Goal: Task Accomplishment & Management: Manage account settings

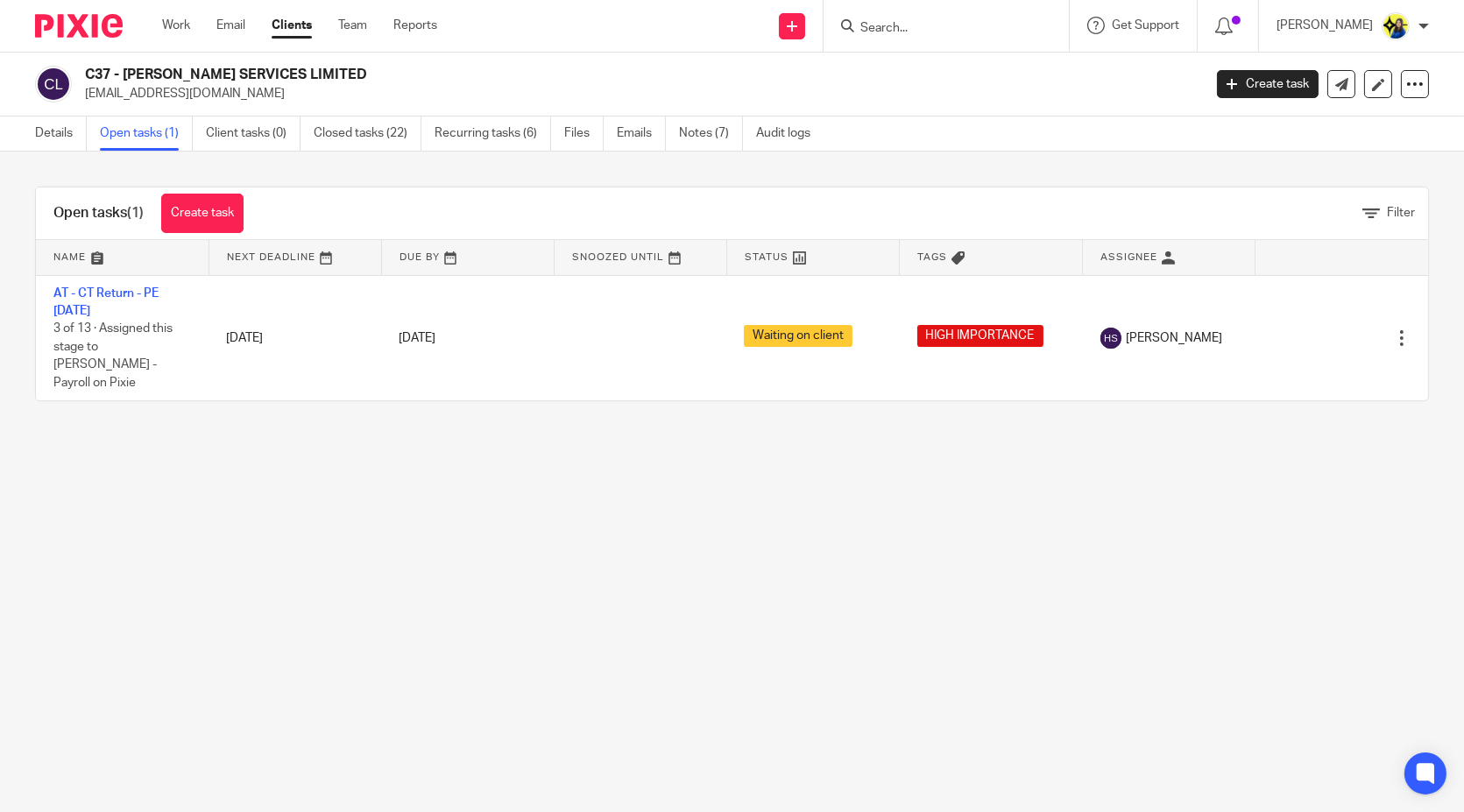
click at [1016, 28] on input "Search" at bounding box center [937, 29] width 157 height 16
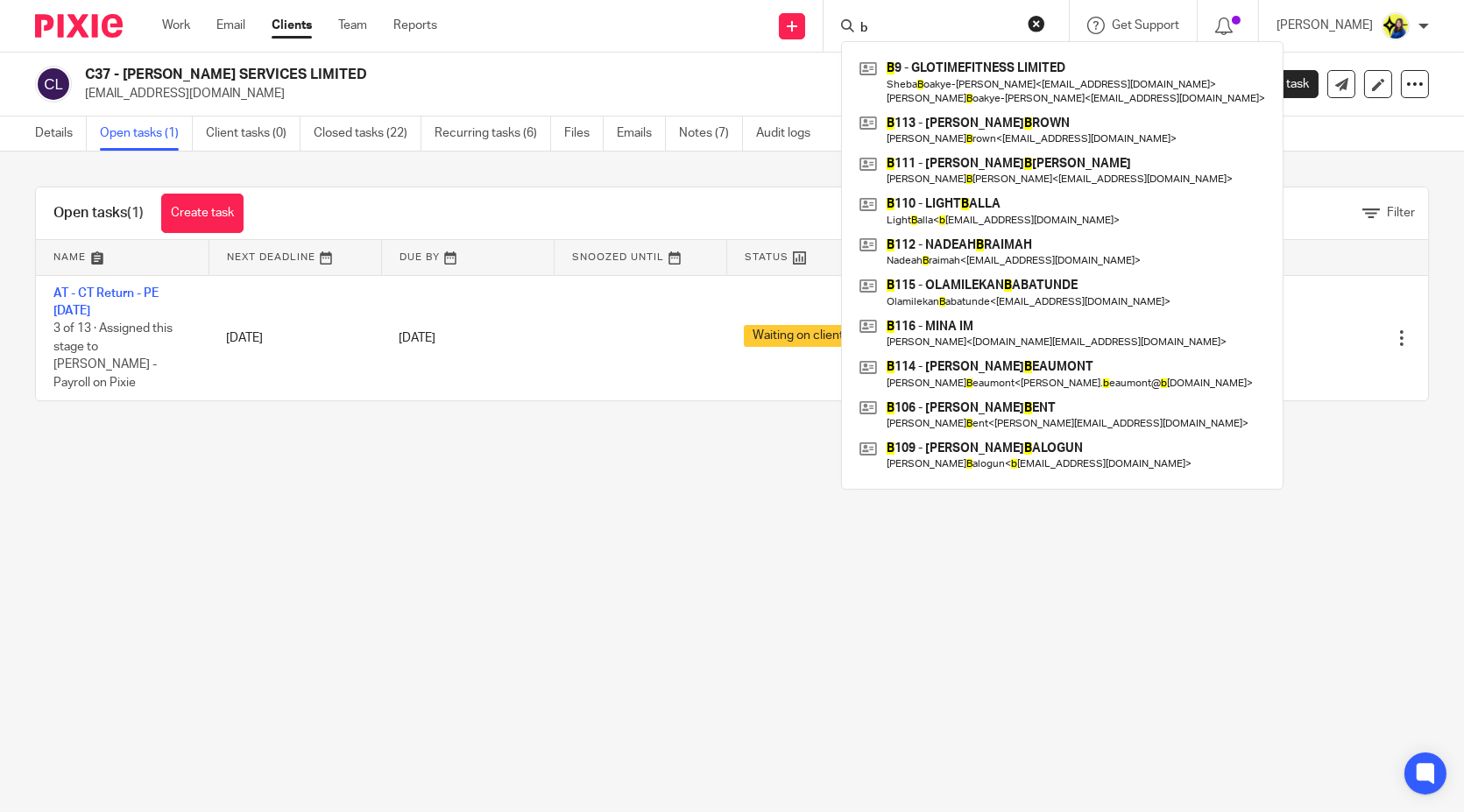
type input "b"
drag, startPoint x: 999, startPoint y: 27, endPoint x: 866, endPoint y: 33, distance: 133.1
click at [866, 33] on div "Send new email Create task Add client Request signature b B 9 - GLOTIMEFITNESS …" at bounding box center [964, 25] width 1001 height 51
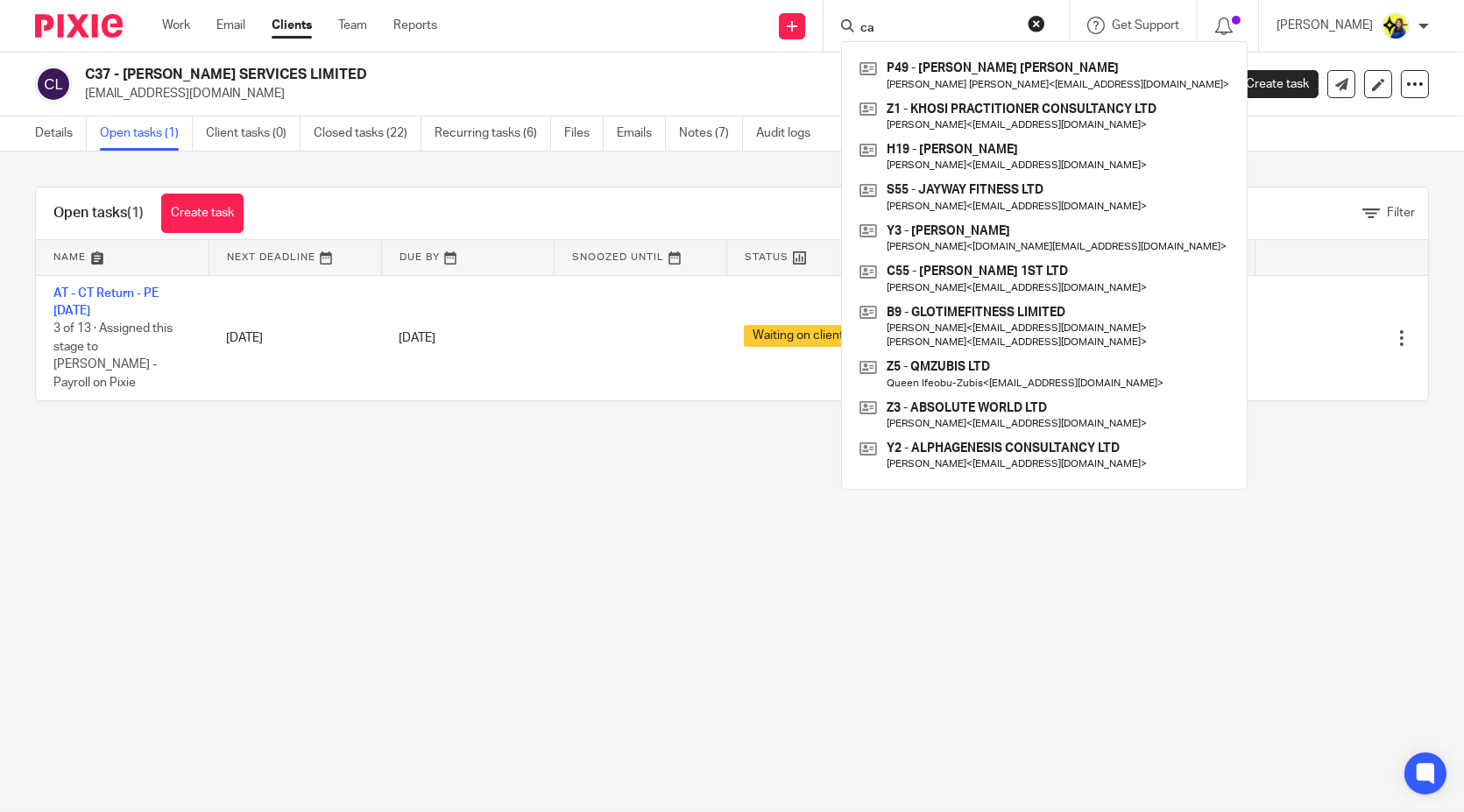
type input "c"
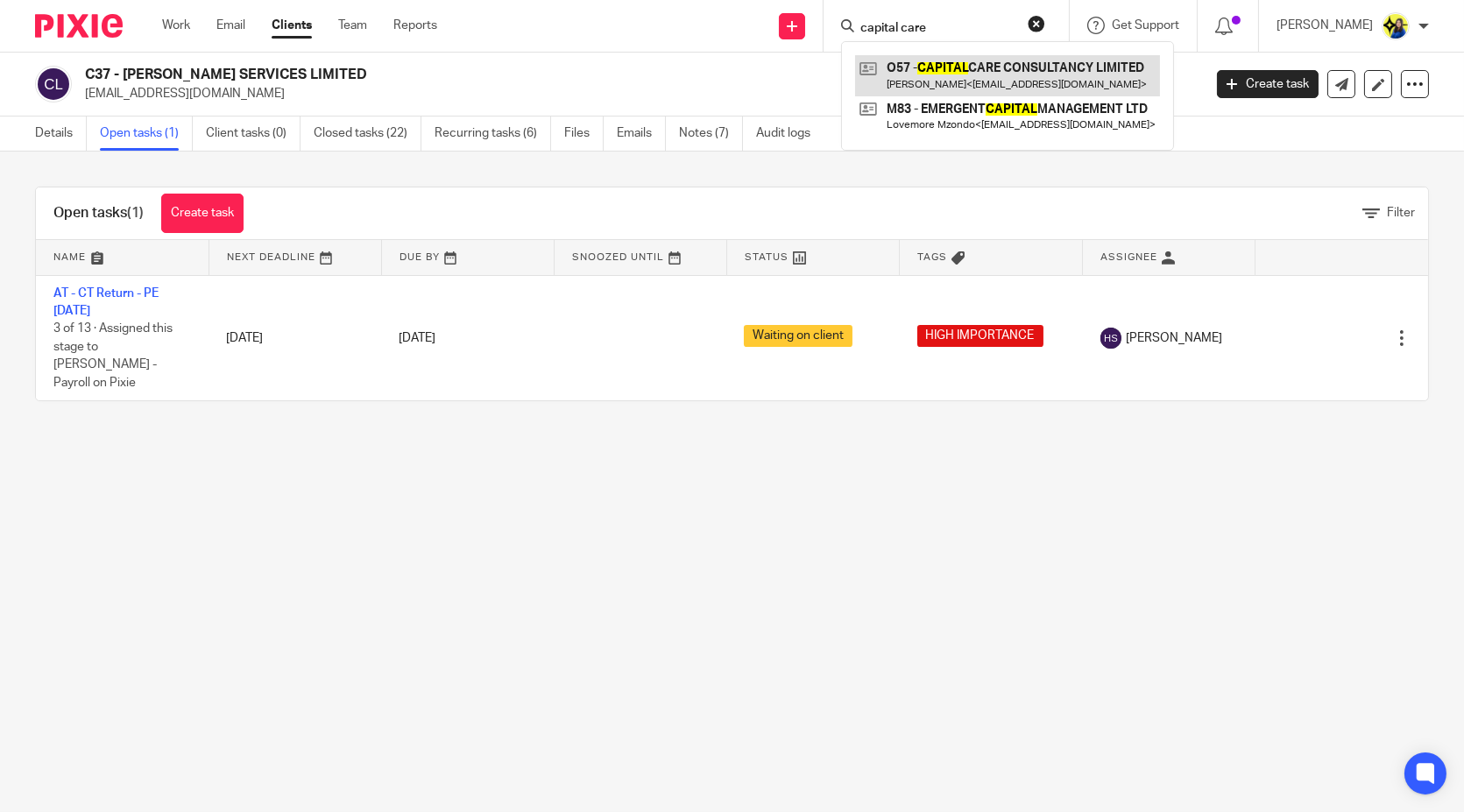
type input "capital care"
click at [1036, 76] on link at bounding box center [1007, 75] width 305 height 40
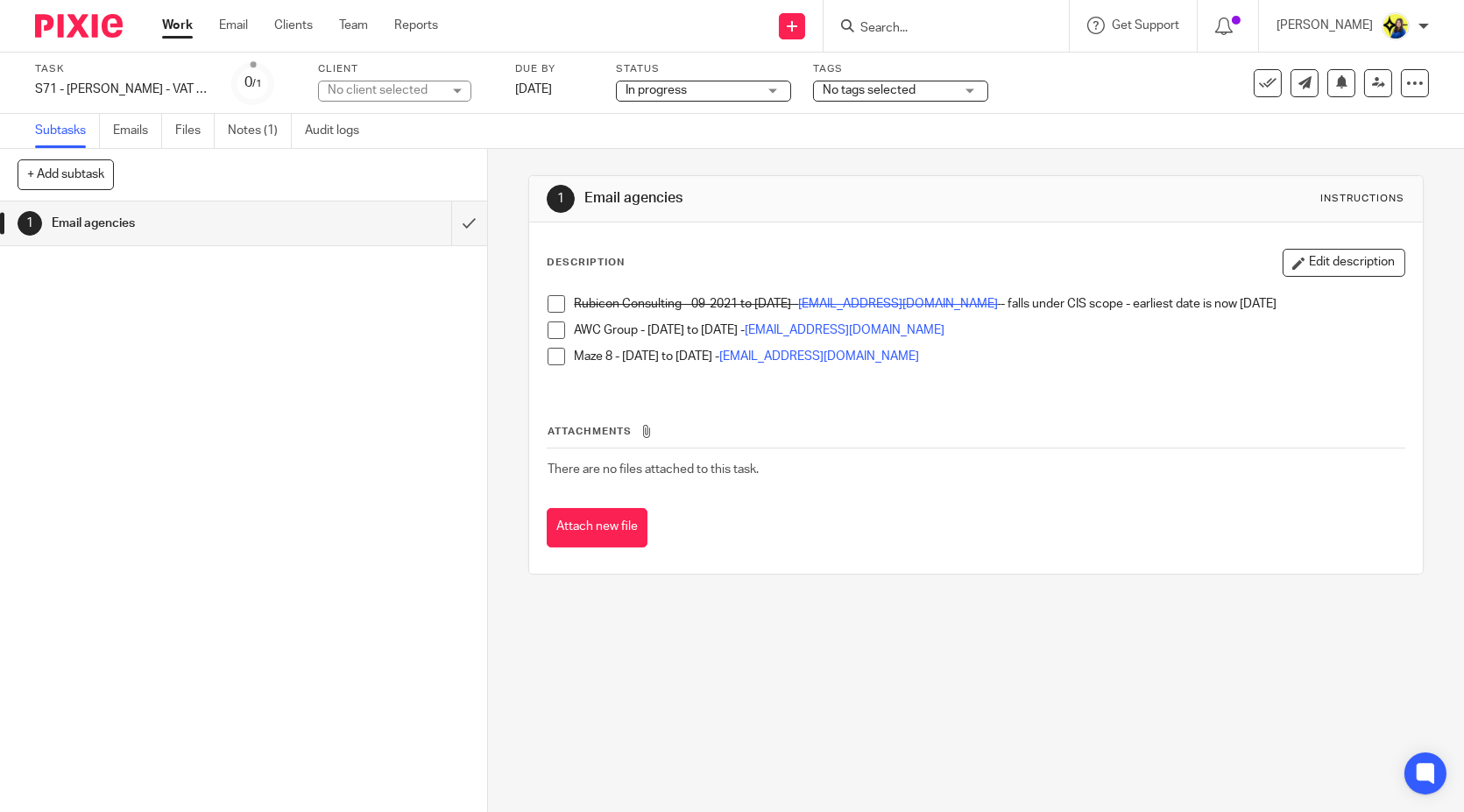
drag, startPoint x: 1298, startPoint y: 270, endPoint x: 1252, endPoint y: 316, distance: 65.1
click at [1298, 269] on button "Edit description" at bounding box center [1344, 262] width 122 height 28
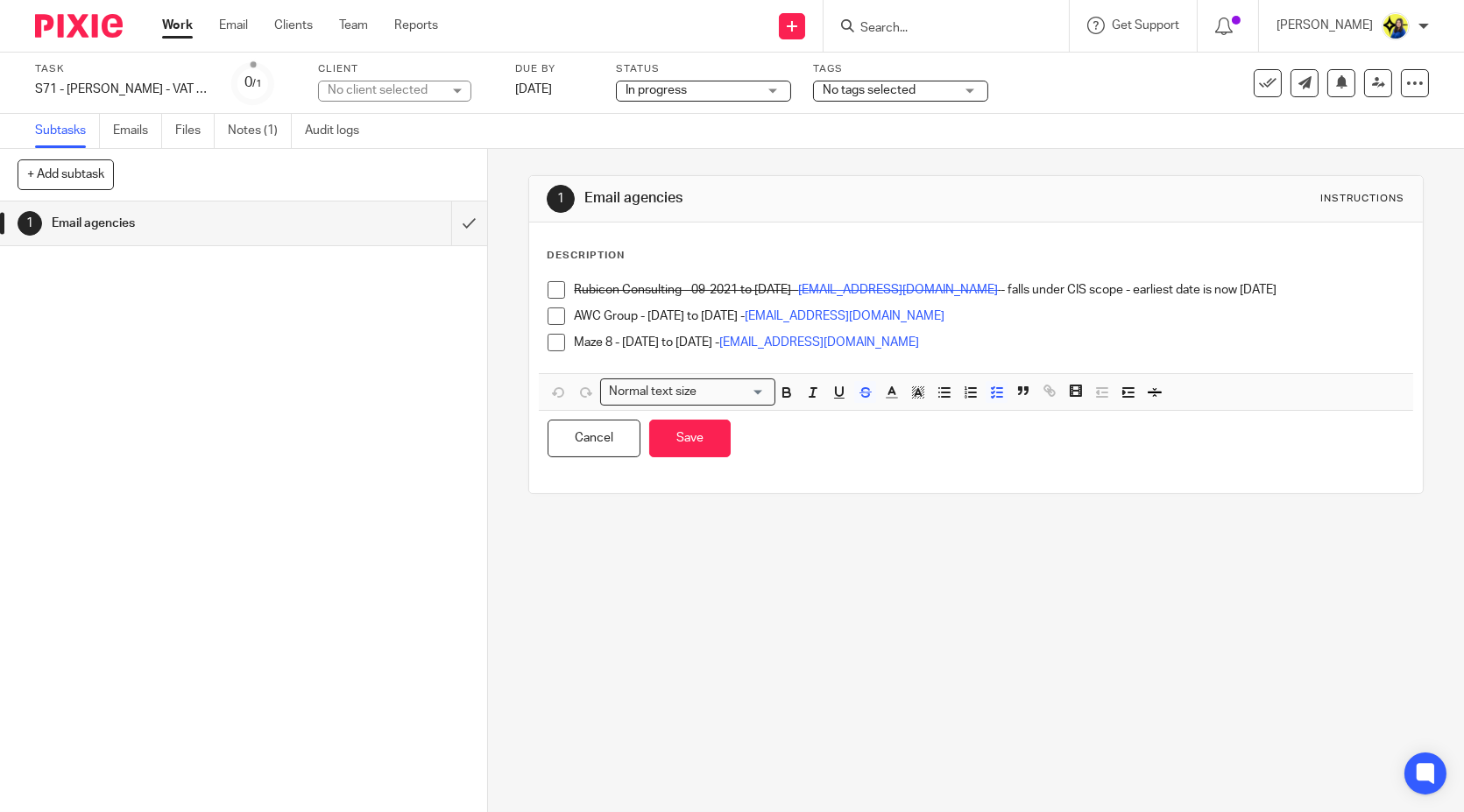
click at [1132, 312] on p "AWC Group - 22-01-2023 to 22-11-2024 - Recruitment@awcgroup.co.uk" at bounding box center [989, 317] width 830 height 17
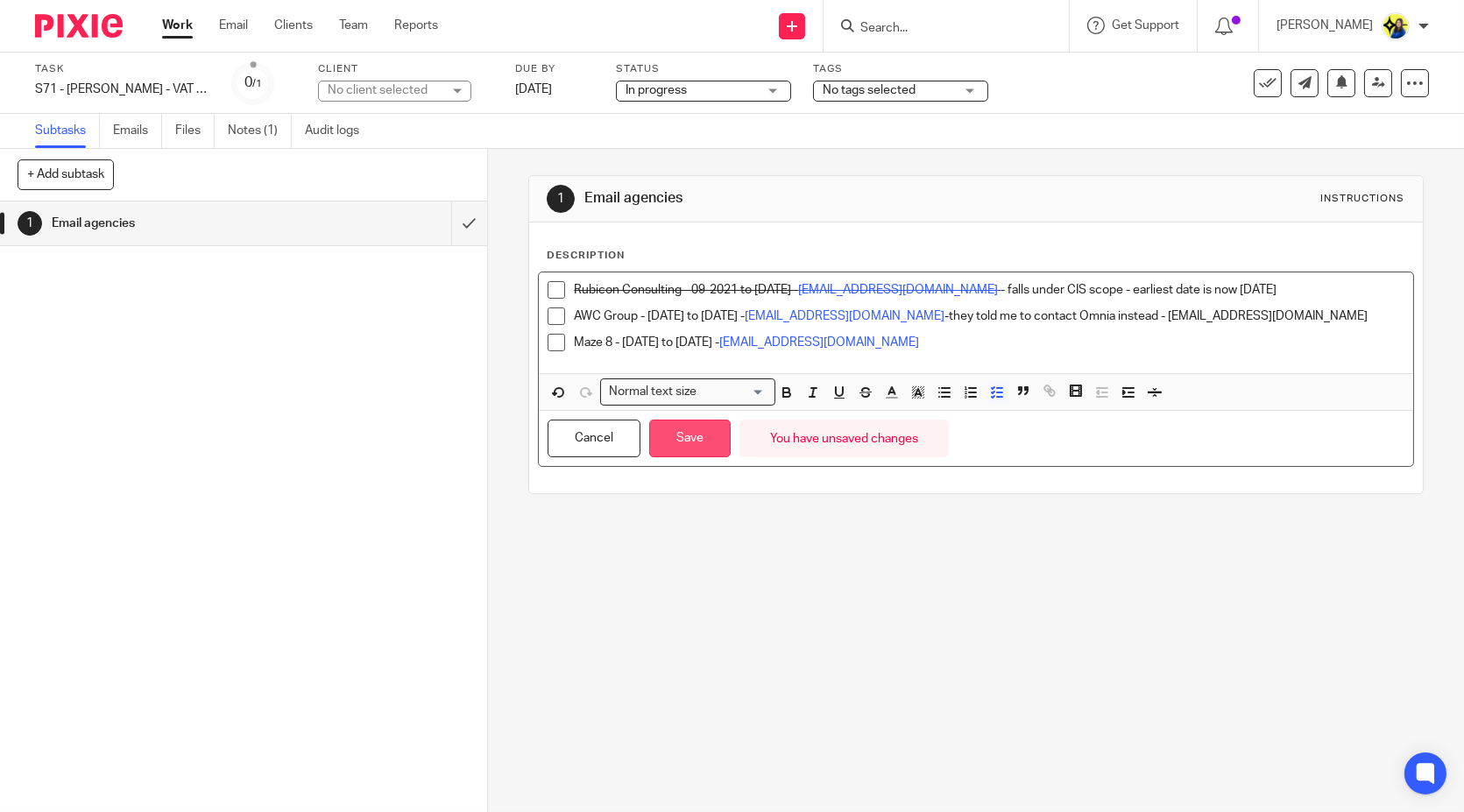
click at [698, 439] on button "Save" at bounding box center [690, 438] width 82 height 38
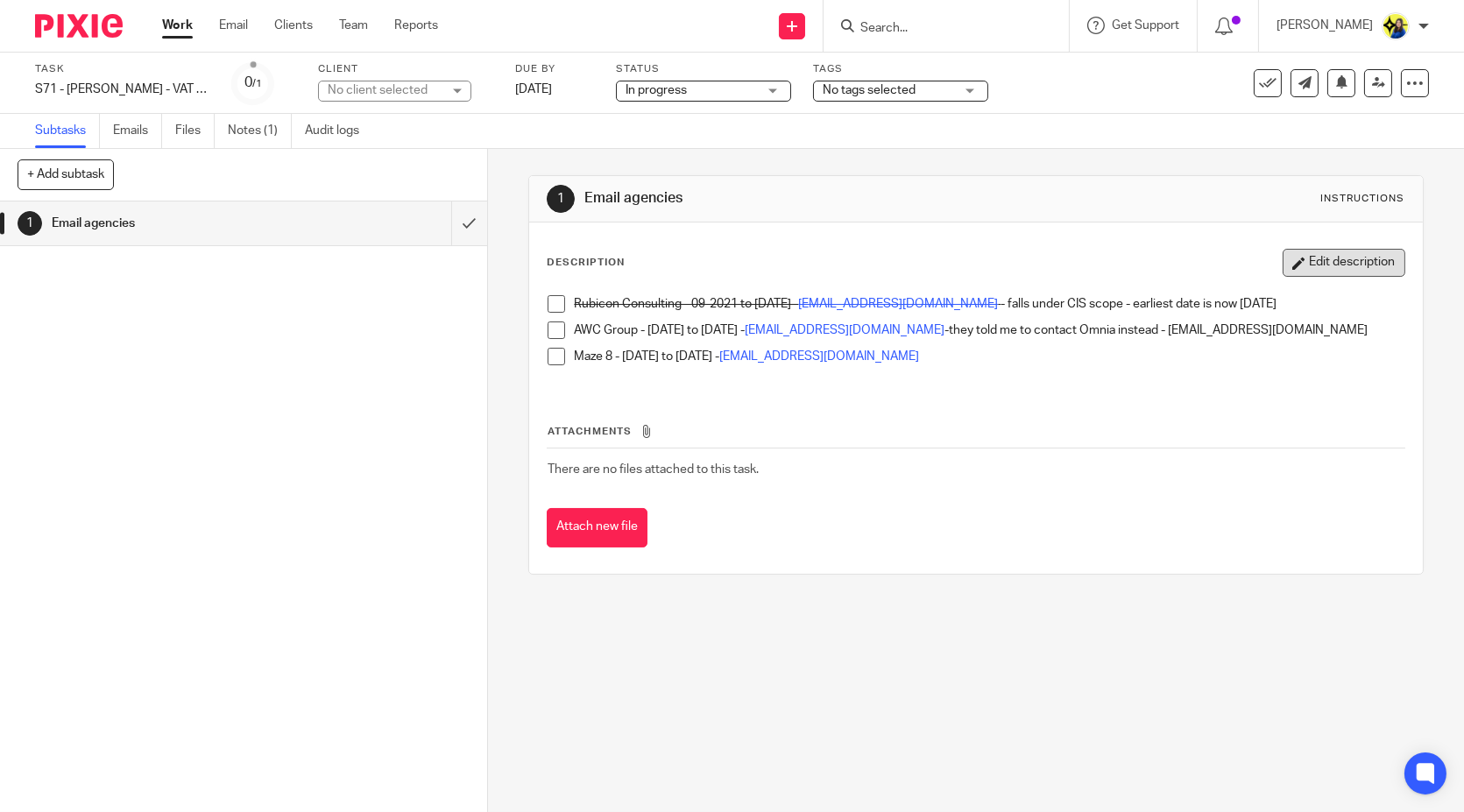
click at [1368, 254] on button "Edit description" at bounding box center [1344, 262] width 122 height 28
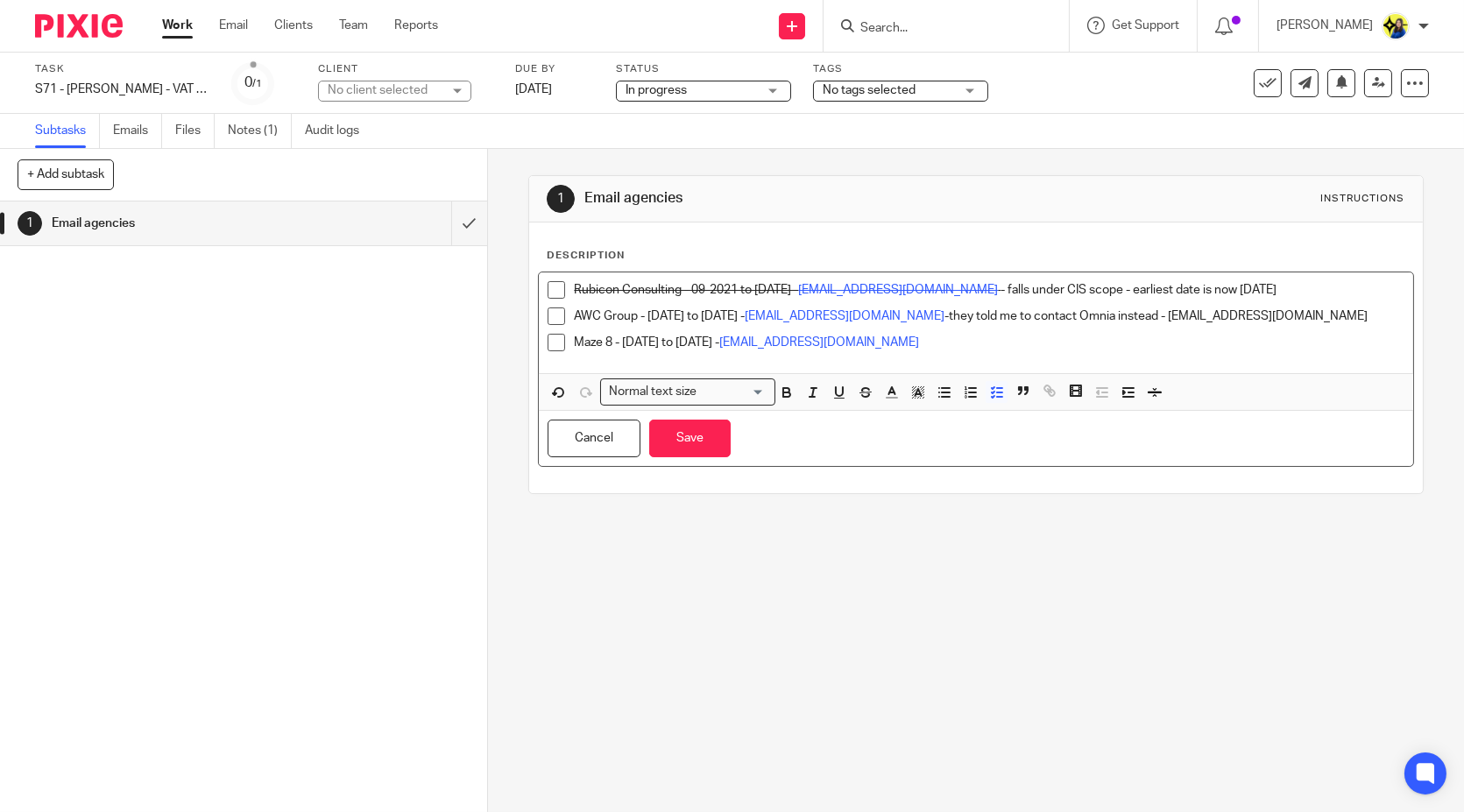
click at [989, 337] on p "Maze 8 - 10-04-2024 to 27-12-2025 - Finance@maze8.co.uk" at bounding box center [989, 343] width 830 height 17
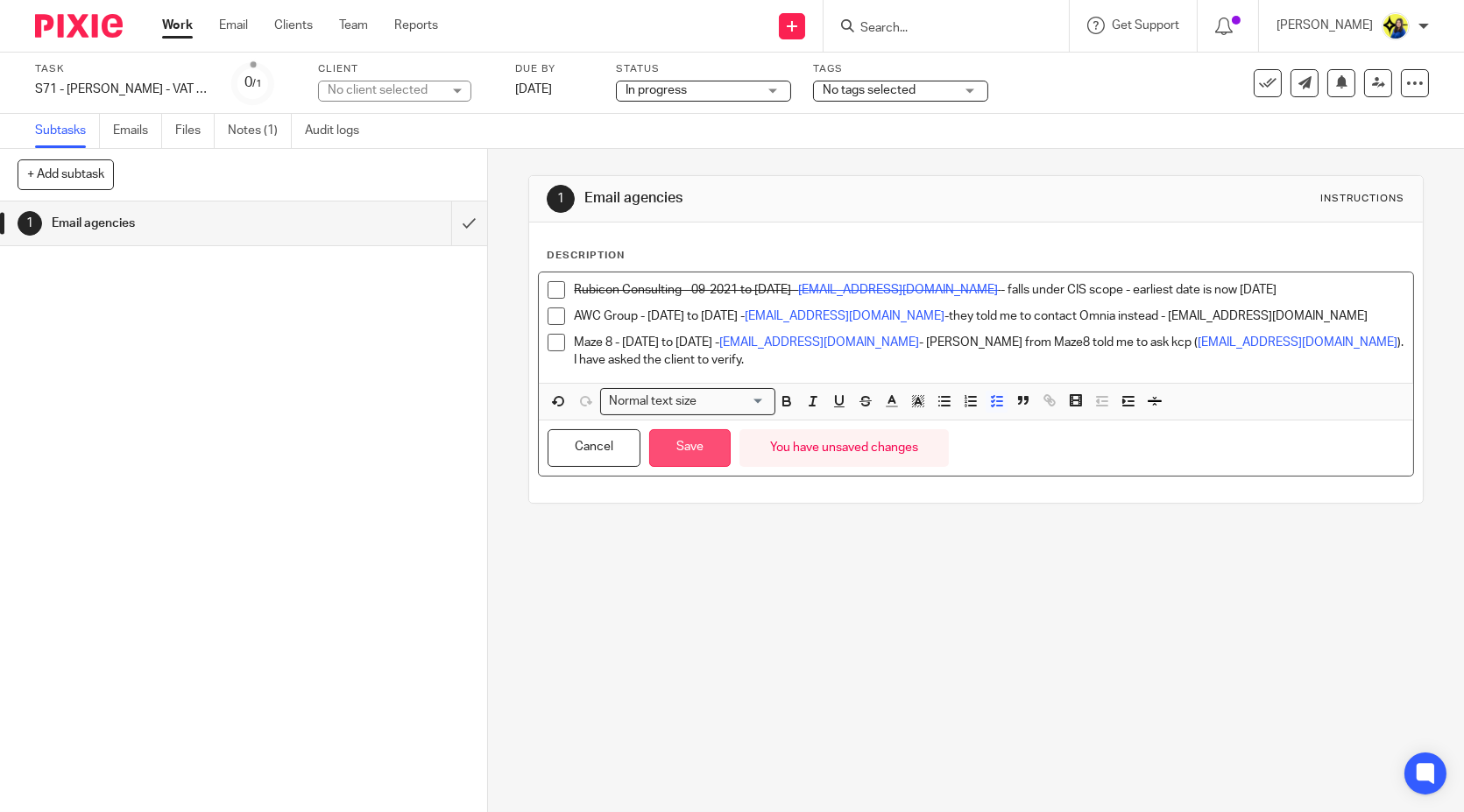
click at [698, 438] on button "Save" at bounding box center [690, 448] width 82 height 38
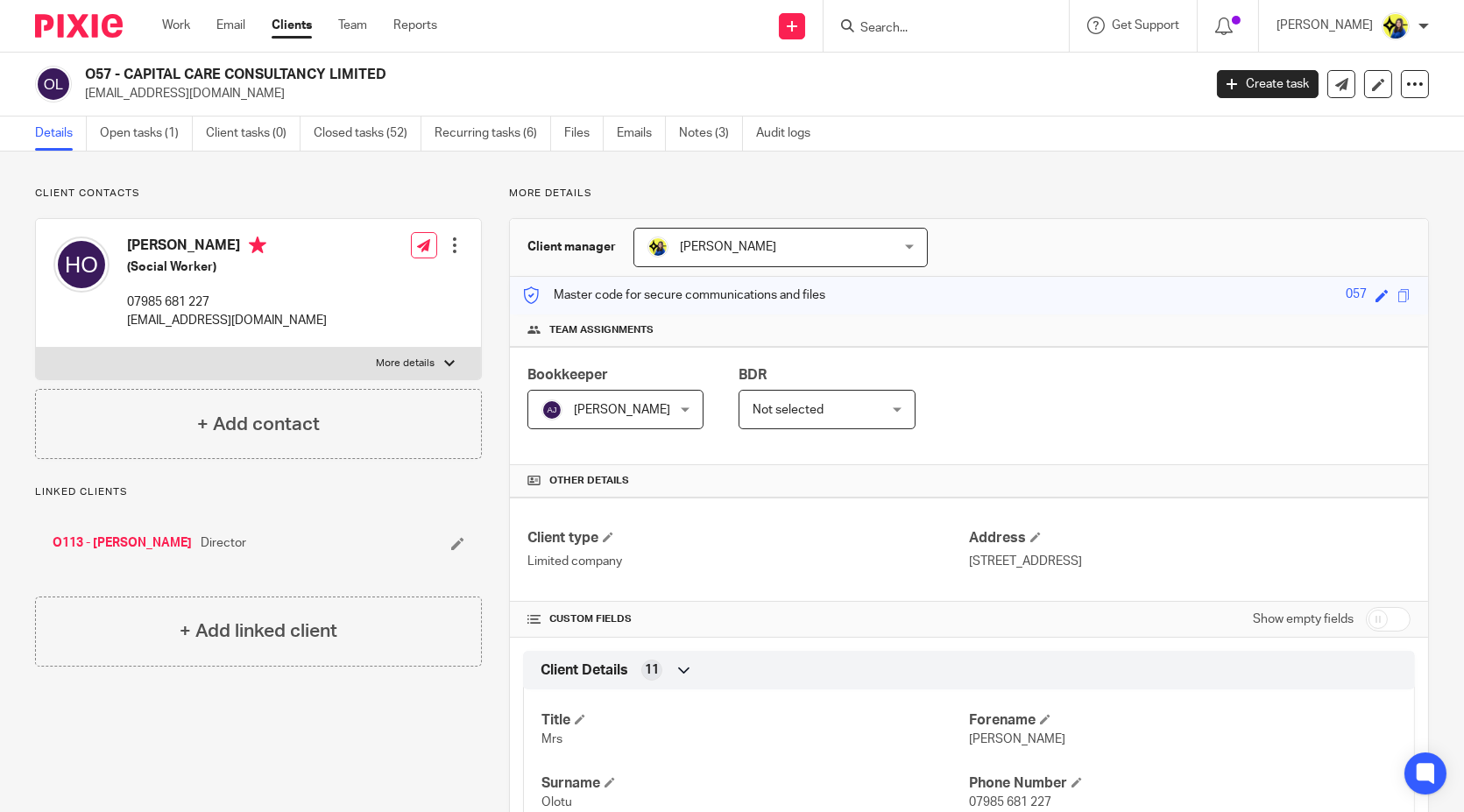
drag, startPoint x: 225, startPoint y: 96, endPoint x: 82, endPoint y: 93, distance: 143.0
click at [82, 93] on div "O57 - CAPITAL CARE CONSULTANCY LIMITED hildaolotu@gmail.com" at bounding box center [613, 85] width 1156 height 37
copy p "hildaolotu@gmail.com"
drag, startPoint x: 1018, startPoint y: 43, endPoint x: 1013, endPoint y: 32, distance: 12.1
click at [1017, 43] on div at bounding box center [946, 25] width 246 height 51
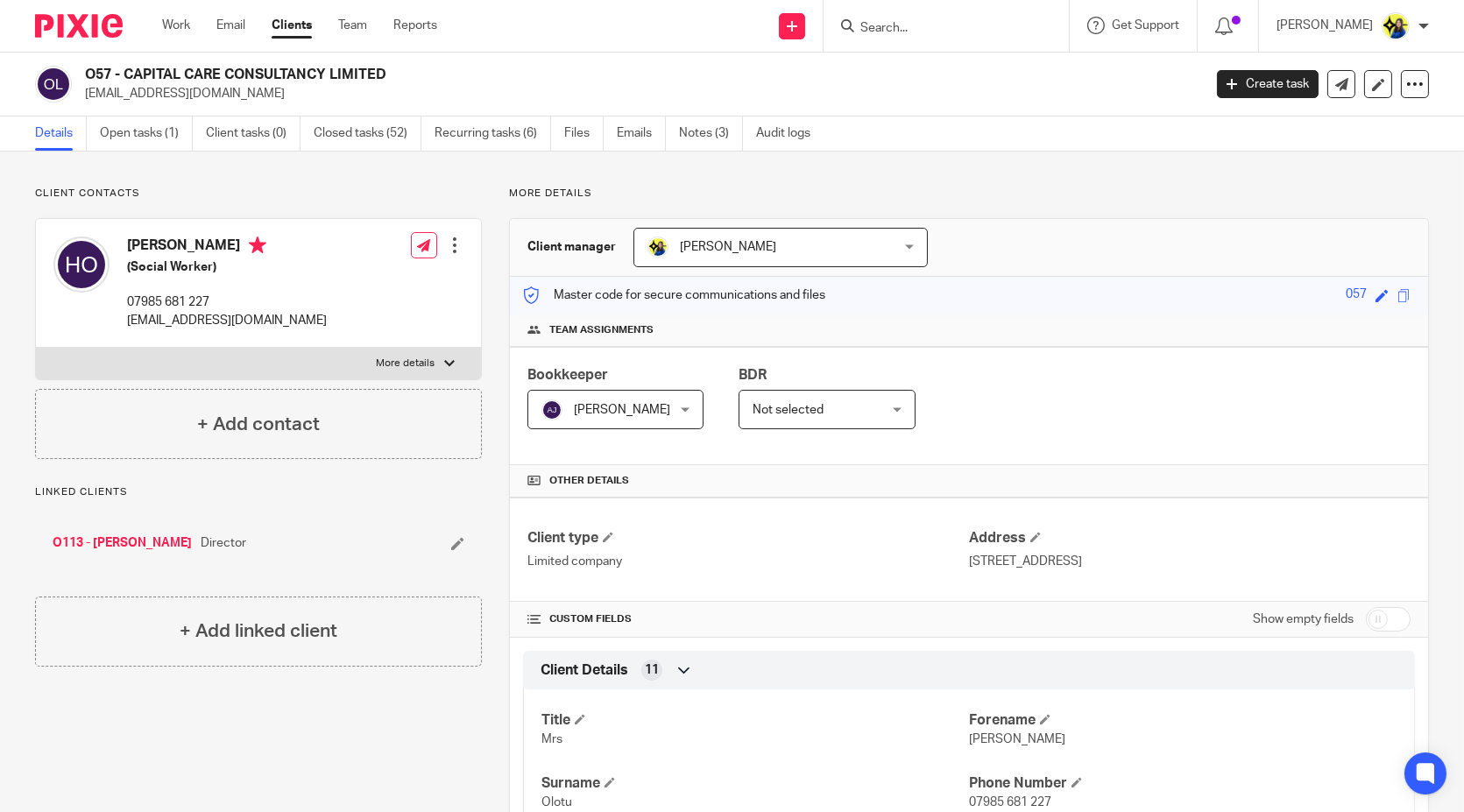
click at [1013, 32] on input "Search" at bounding box center [937, 29] width 157 height 16
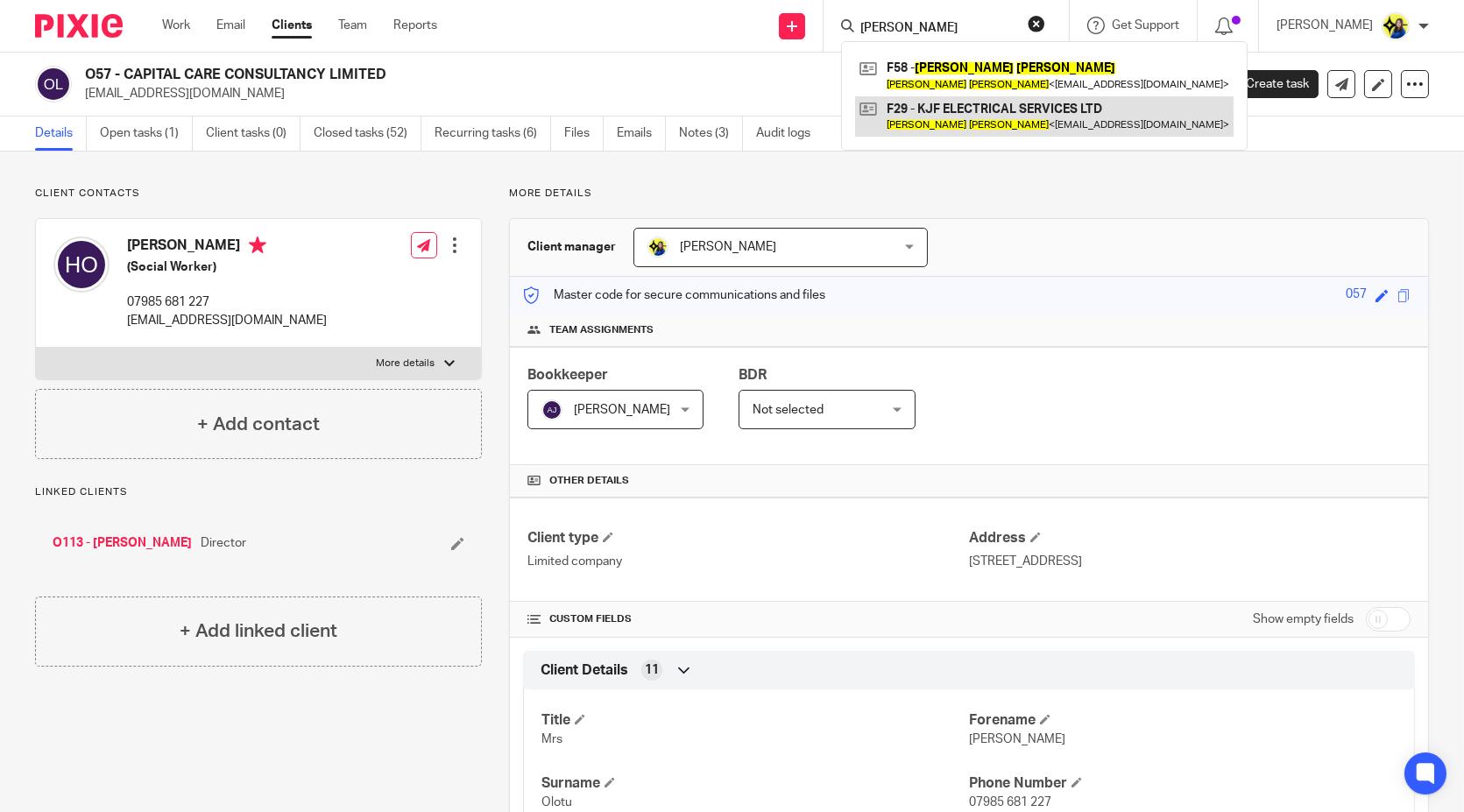
type input "kevin farley"
drag, startPoint x: 1022, startPoint y: 110, endPoint x: 1013, endPoint y: 120, distance: 13.5
click at [1021, 110] on link at bounding box center [1044, 116] width 379 height 40
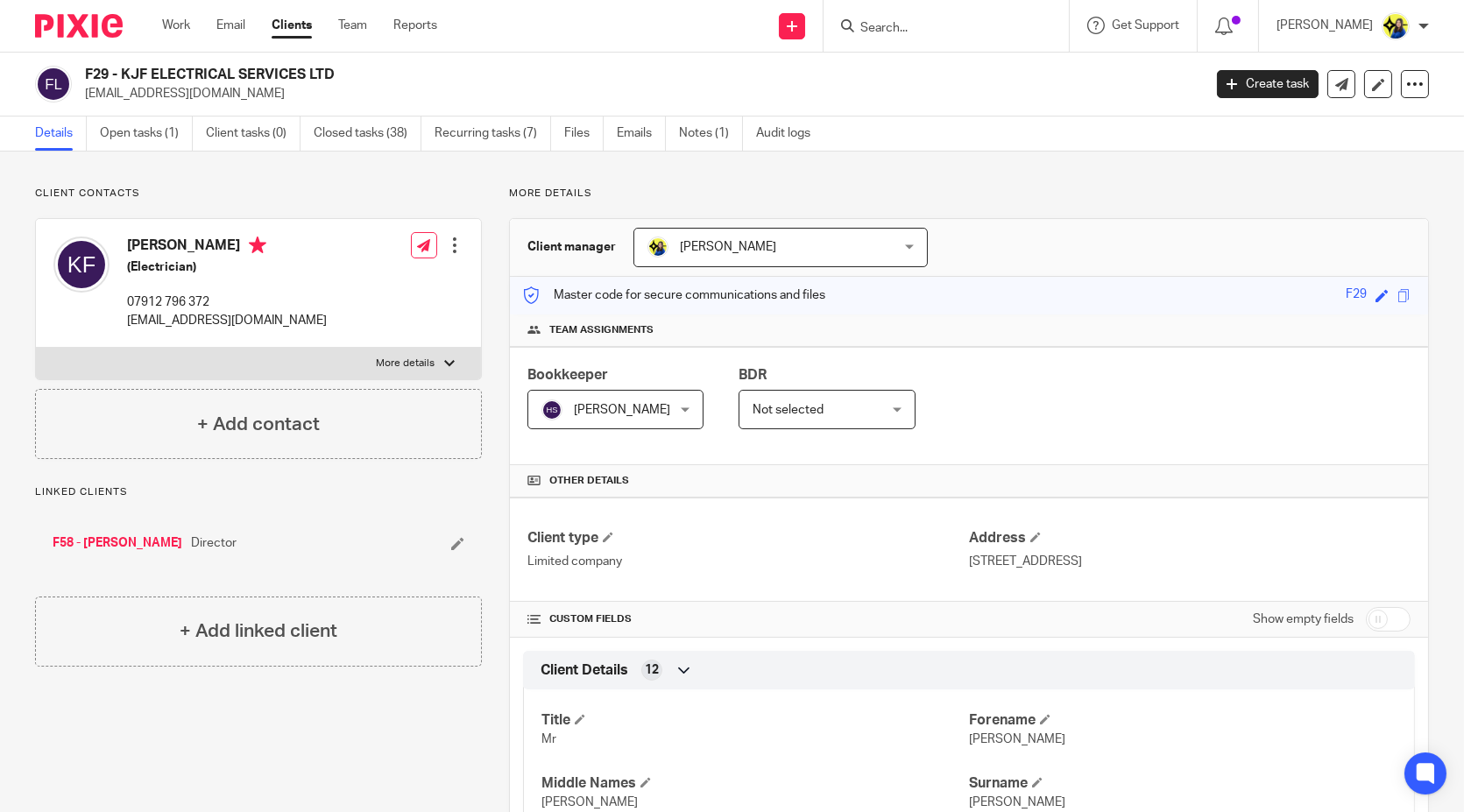
click at [1069, 24] on div at bounding box center [946, 25] width 246 height 51
click at [1045, 26] on form at bounding box center [952, 25] width 187 height 22
click at [1033, 38] on div at bounding box center [946, 25] width 246 height 51
click at [1016, 31] on input "Search" at bounding box center [937, 29] width 157 height 16
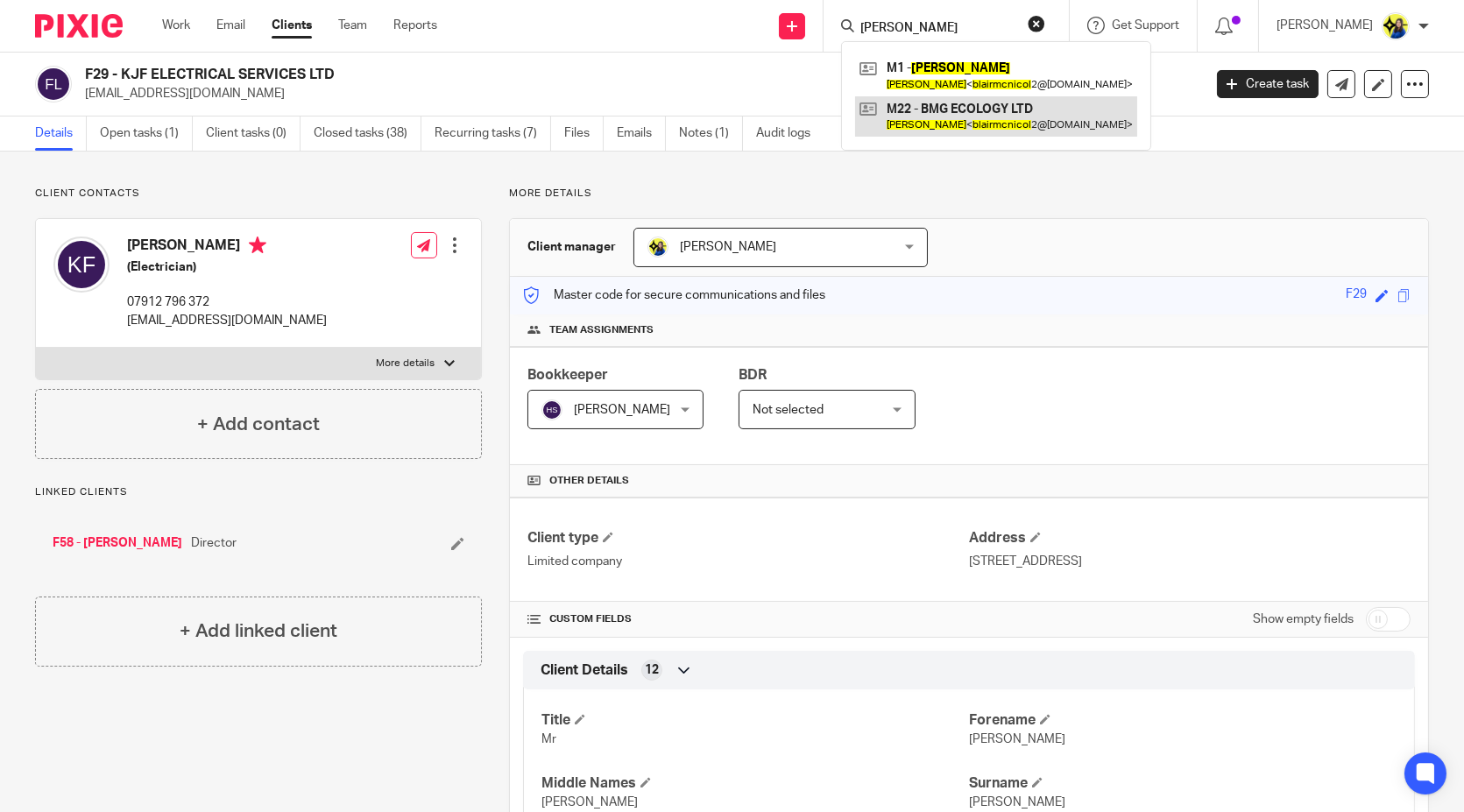
type input "[PERSON_NAME]"
click at [996, 116] on link at bounding box center [996, 116] width 282 height 40
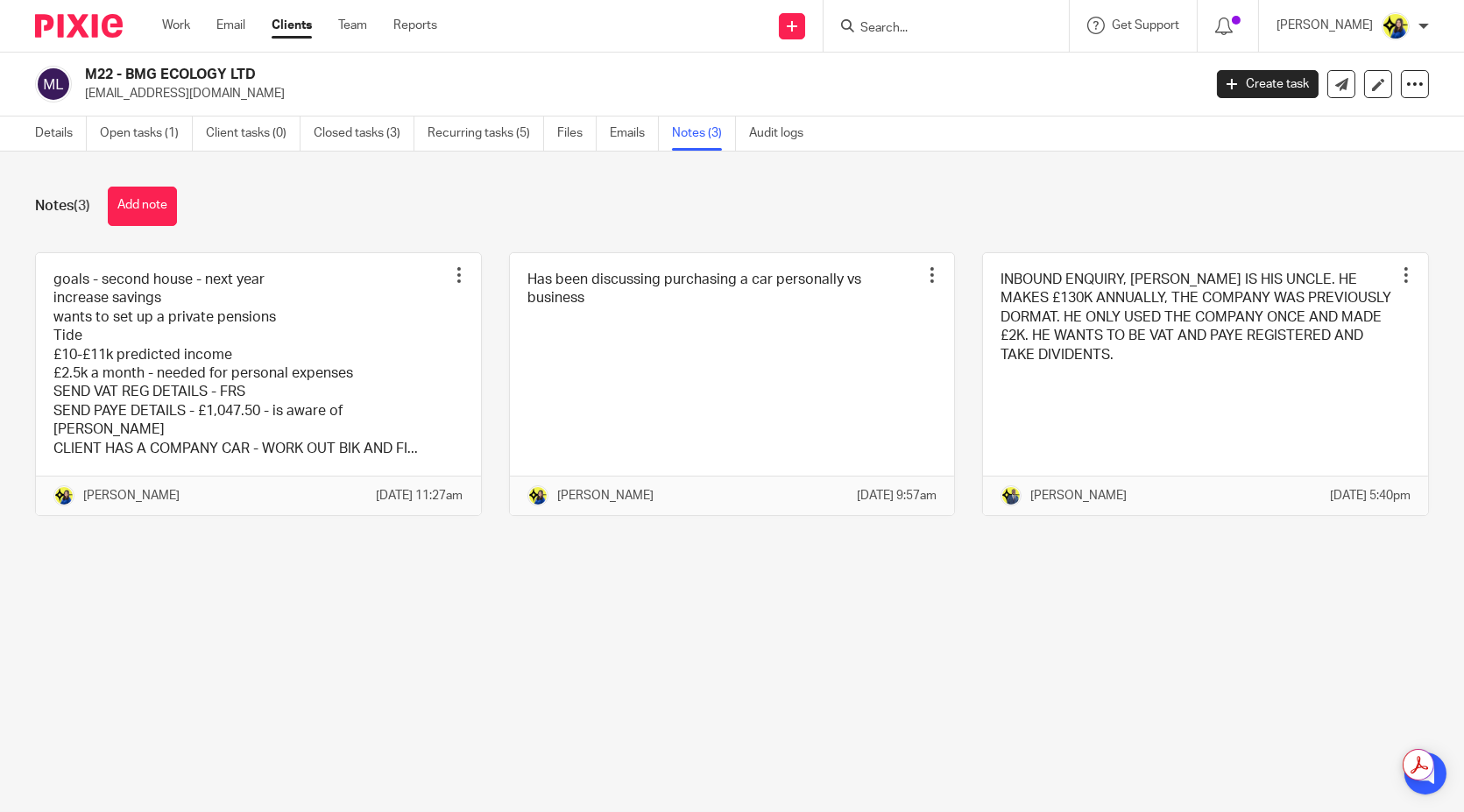
click at [1021, 17] on form at bounding box center [952, 25] width 187 height 22
click at [1008, 29] on input "Search" at bounding box center [937, 29] width 157 height 16
click at [979, 30] on input "Search" at bounding box center [937, 29] width 157 height 16
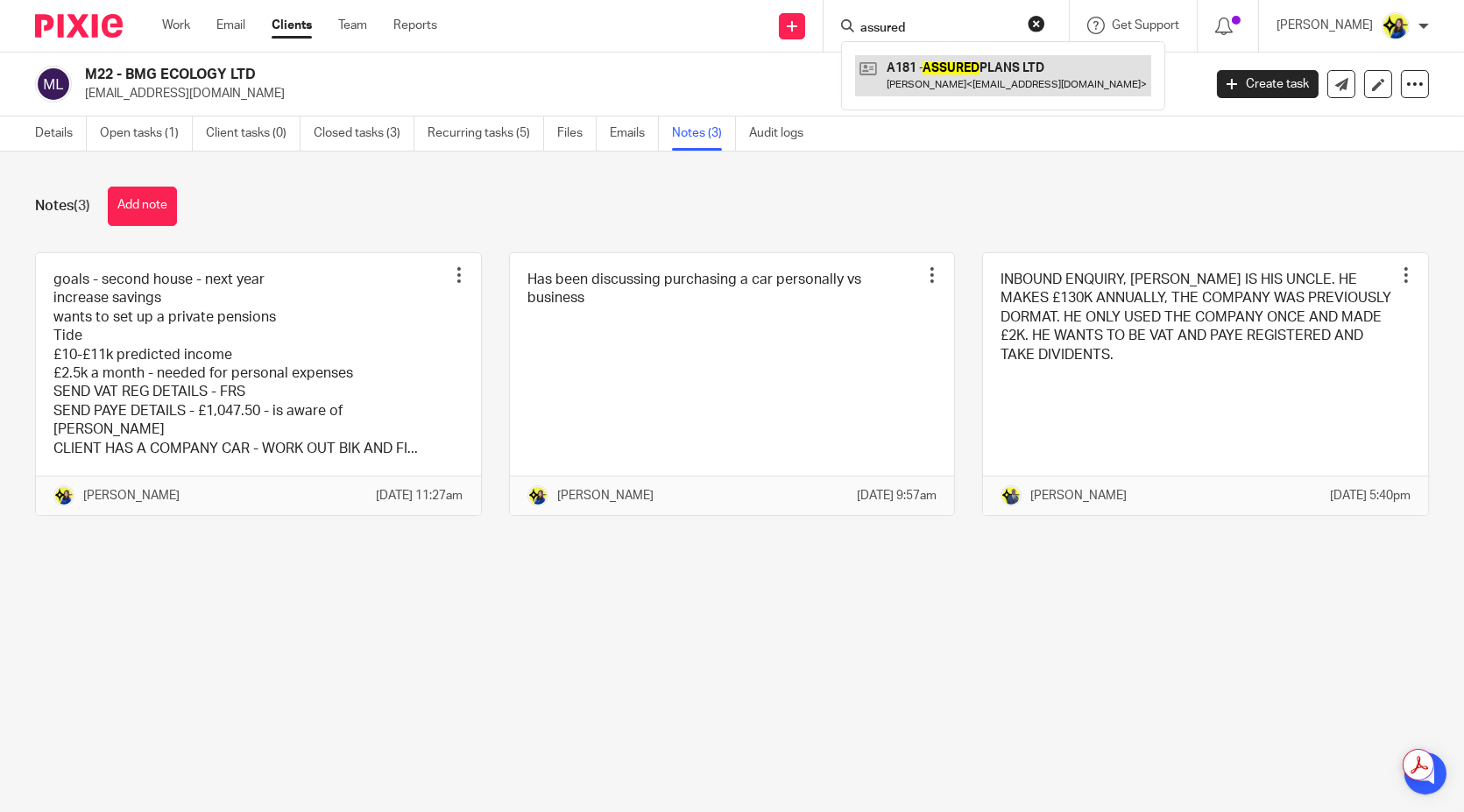
type input "assured"
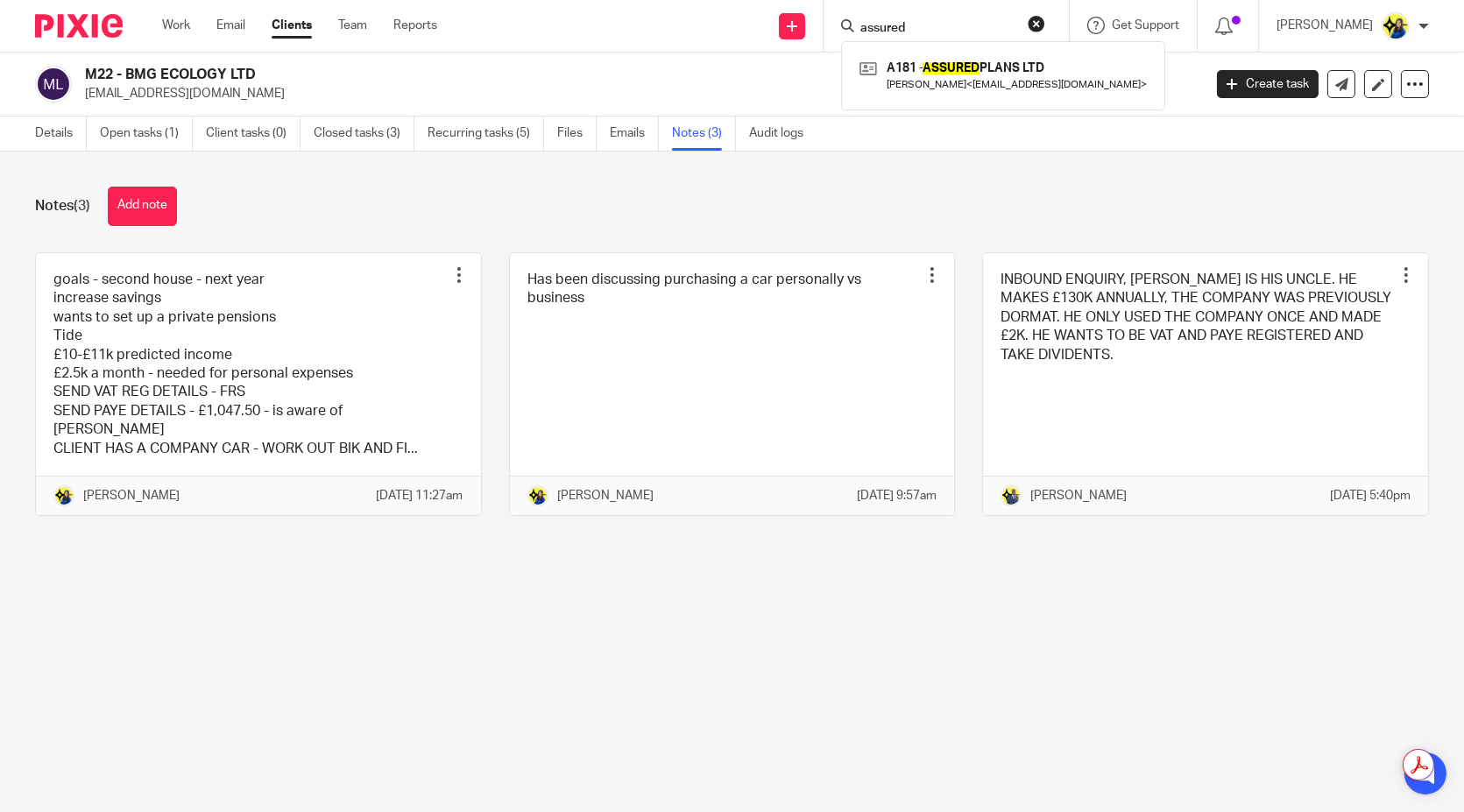
drag, startPoint x: 1004, startPoint y: 31, endPoint x: 763, endPoint y: 33, distance: 241.0
click at [763, 33] on div "Send new email Create task Add client Request signature assured A181 - ASSURED …" at bounding box center [964, 25] width 1001 height 51
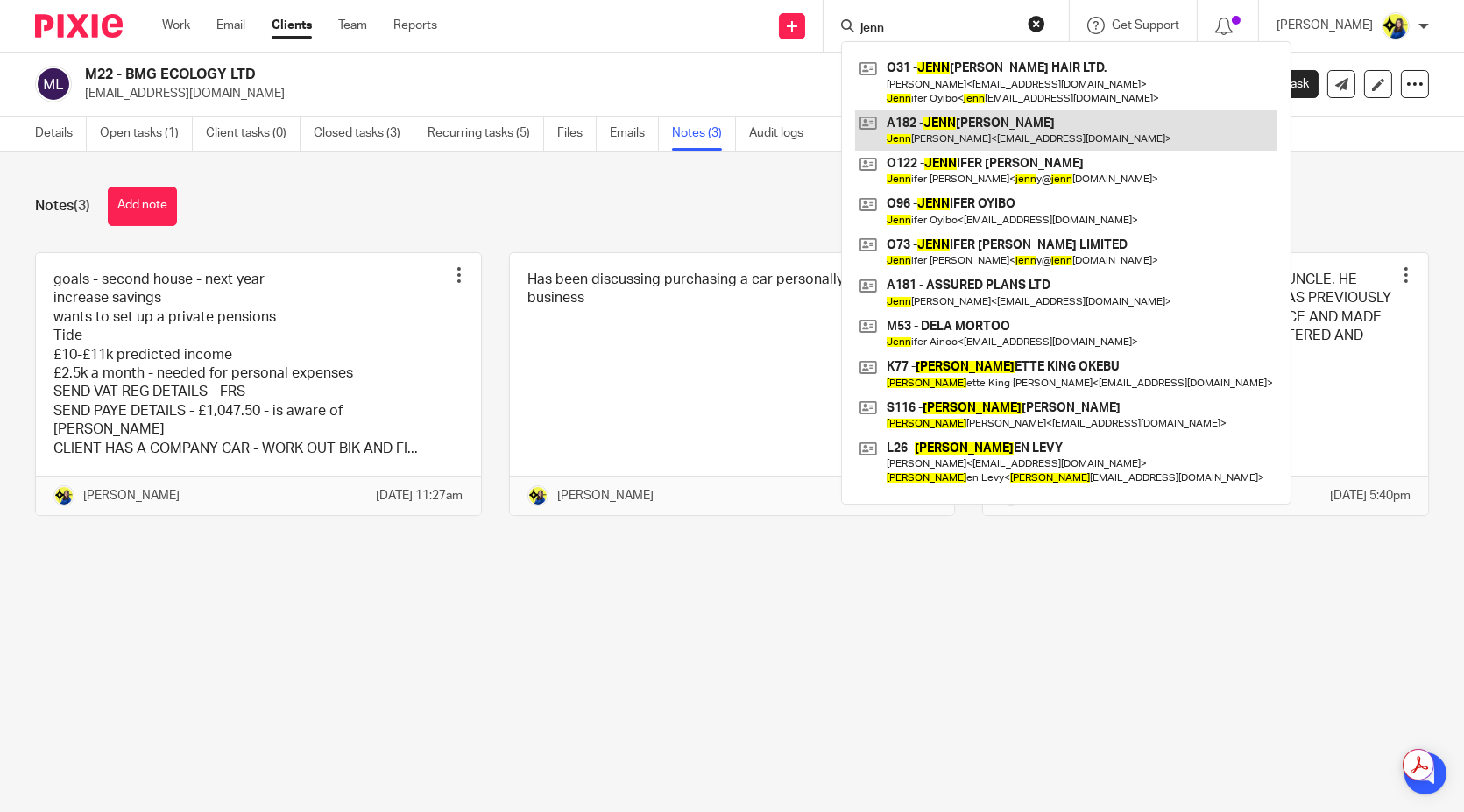
type input "jenn"
click at [1003, 112] on link at bounding box center [1066, 130] width 423 height 40
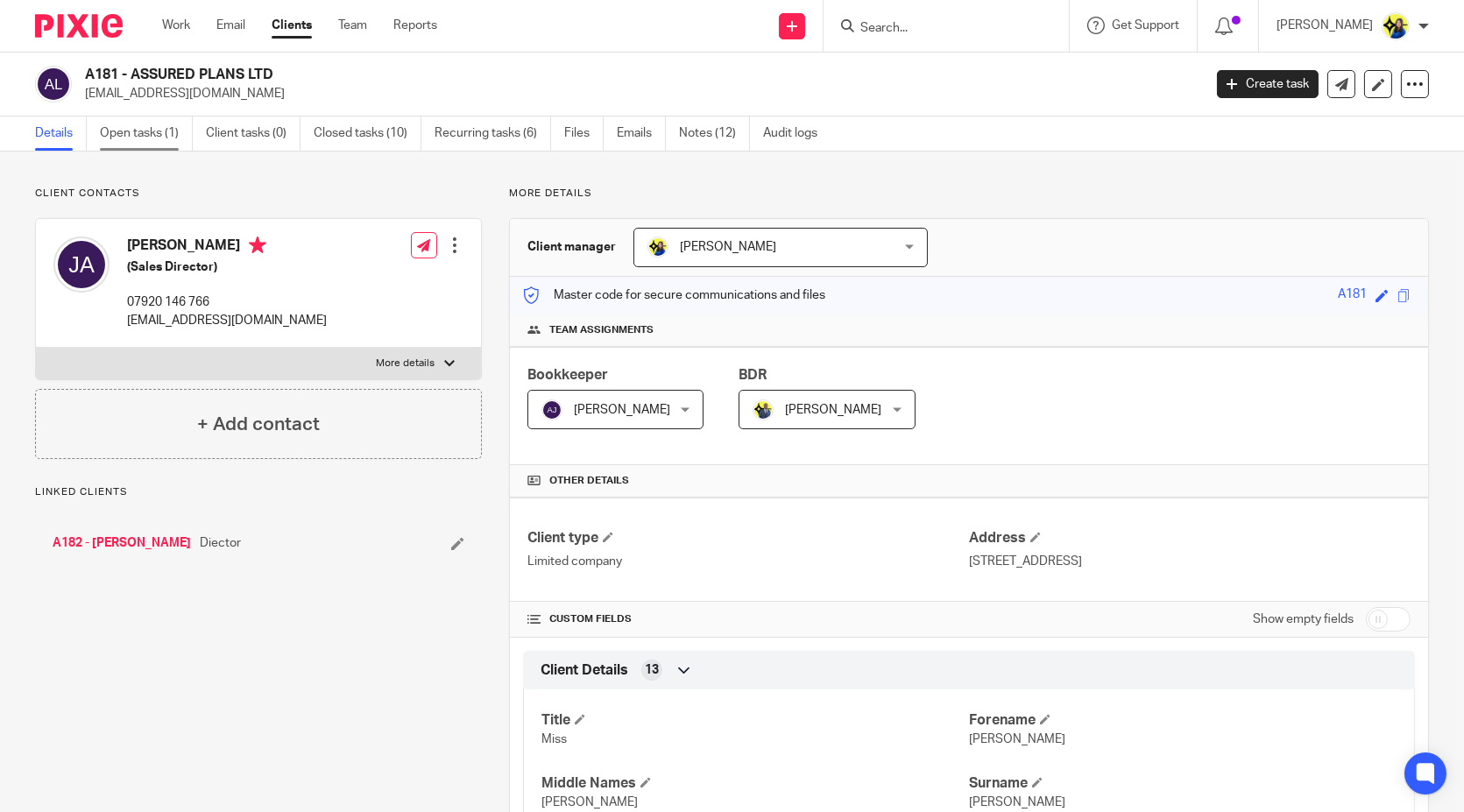
drag, startPoint x: 0, startPoint y: 0, endPoint x: 149, endPoint y: 138, distance: 203.1
click at [148, 138] on link "Open tasks (1)" at bounding box center [147, 133] width 93 height 34
click at [170, 141] on link "Open tasks (1)" at bounding box center [147, 133] width 93 height 34
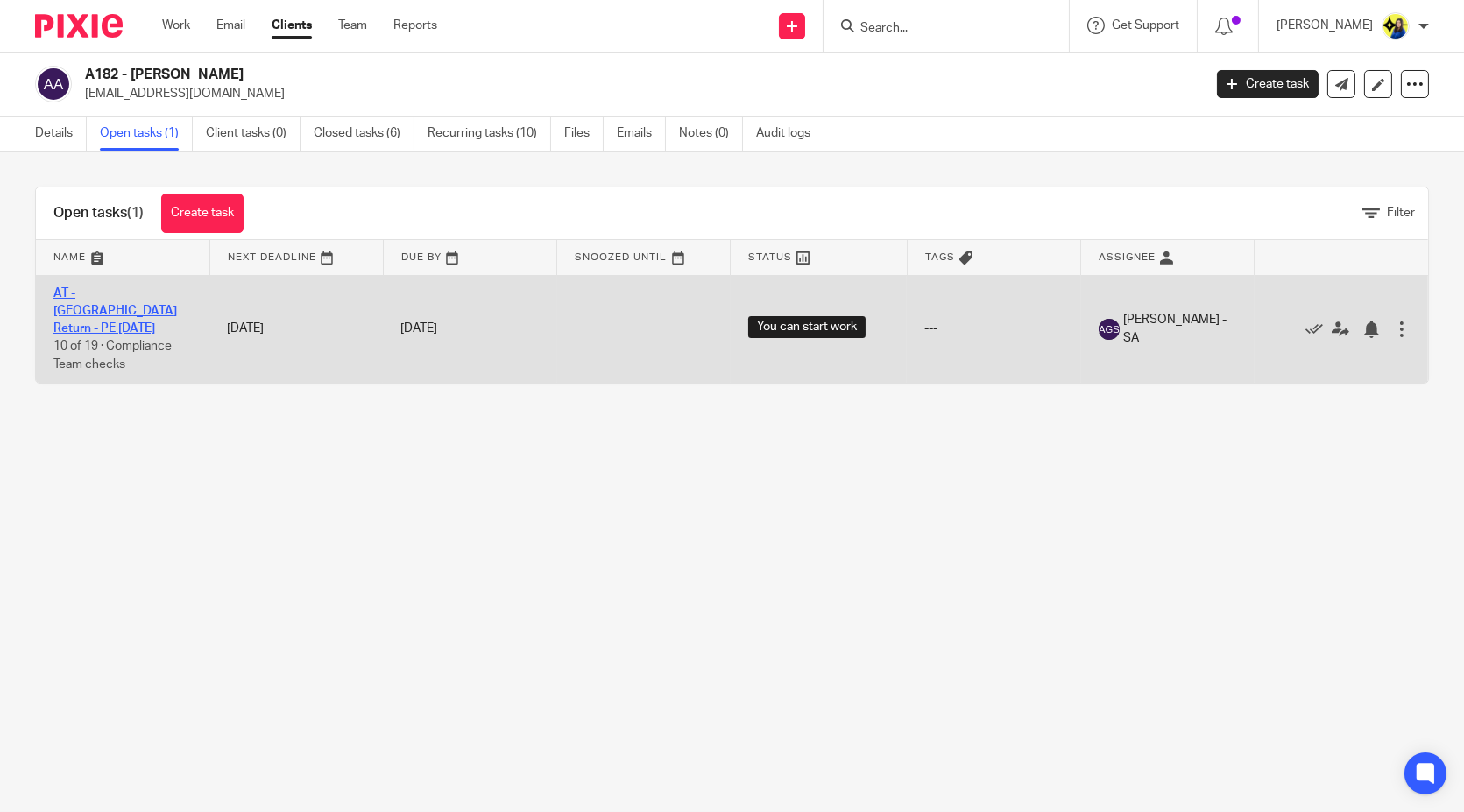
click at [150, 288] on link "AT - [GEOGRAPHIC_DATA] Return - PE [DATE]" at bounding box center [115, 312] width 123 height 49
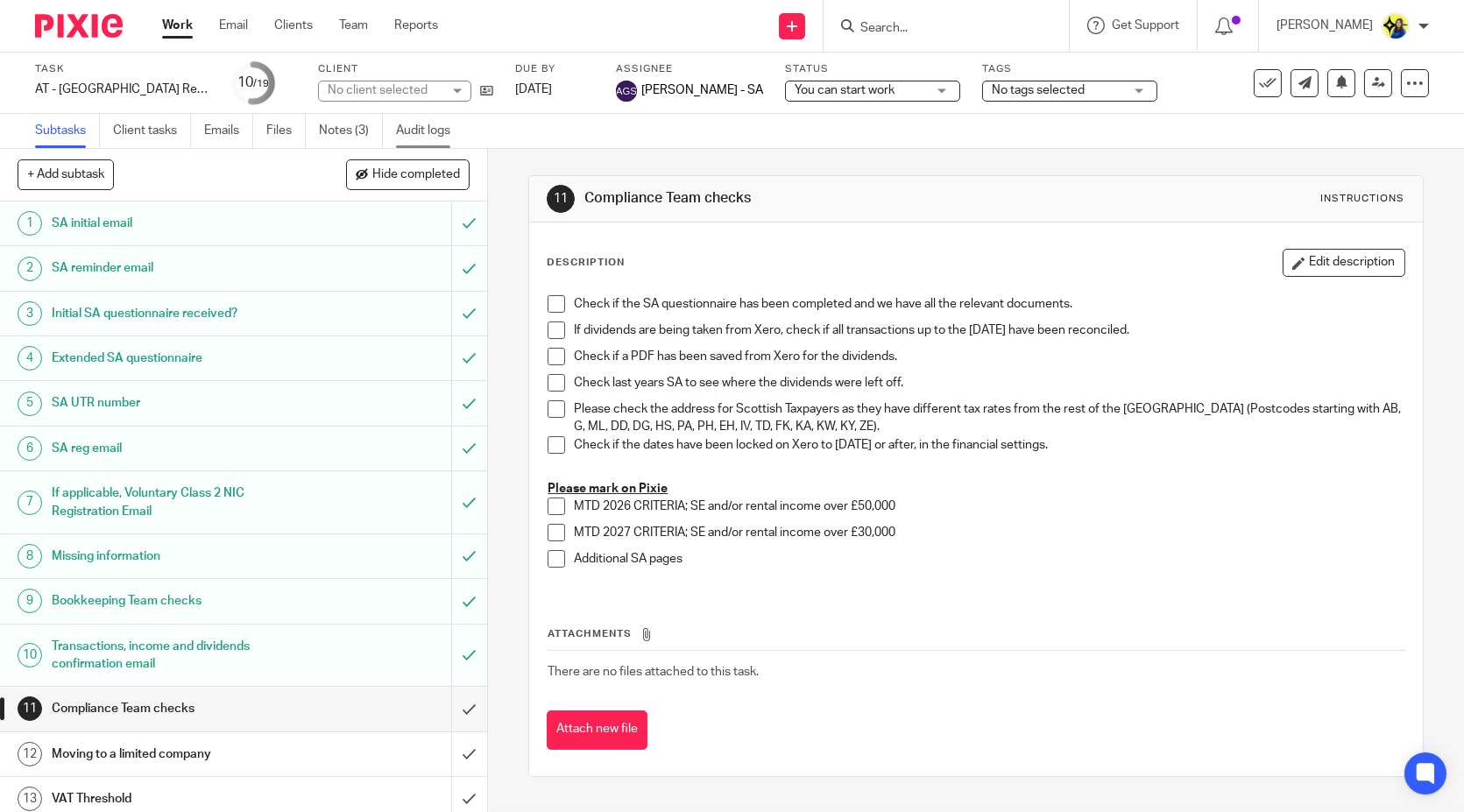
click at [415, 129] on link "Audit logs" at bounding box center [429, 130] width 67 height 34
click at [992, 85] on span "No tags selected" at bounding box center [1038, 90] width 93 height 13
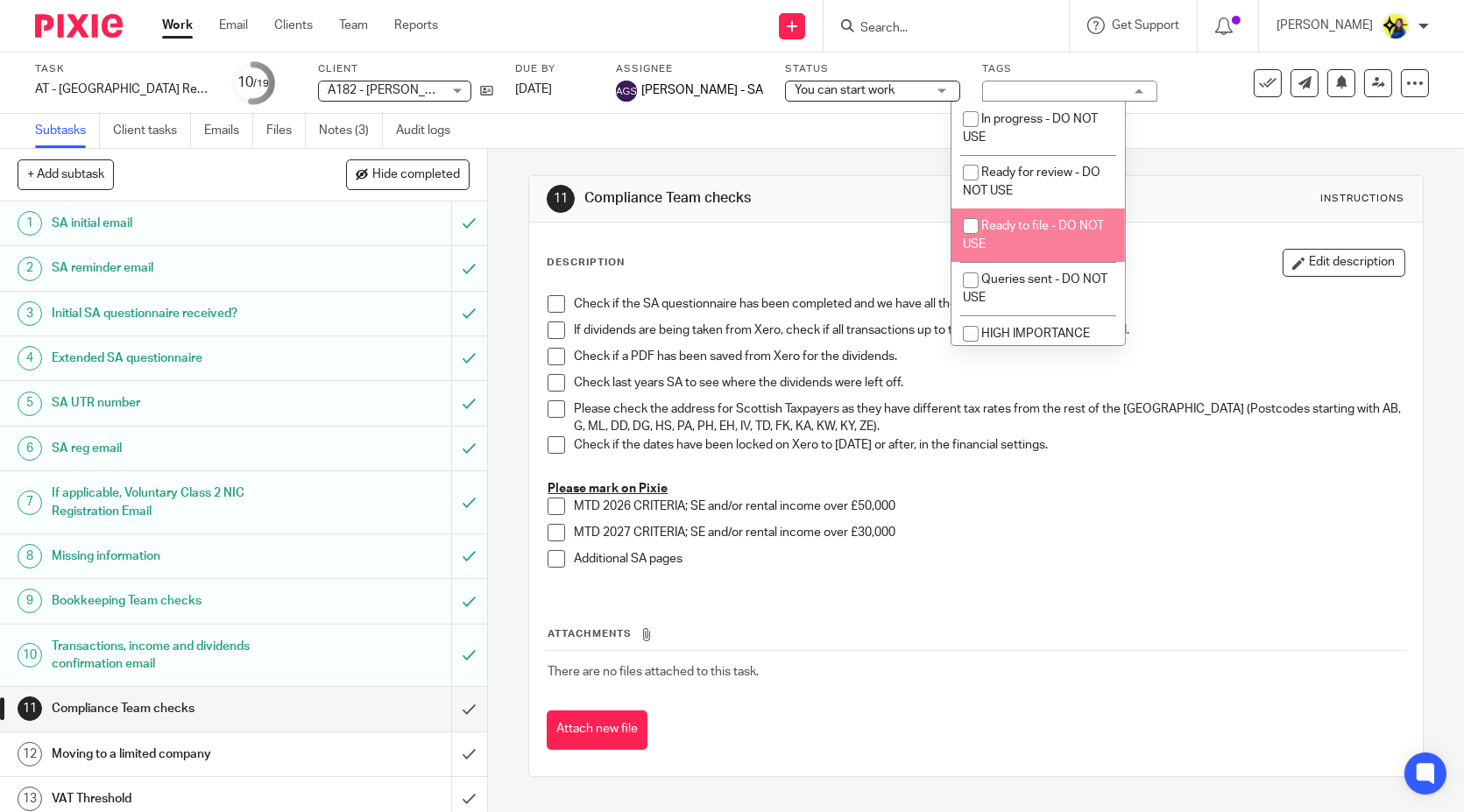
scroll to position [97, 0]
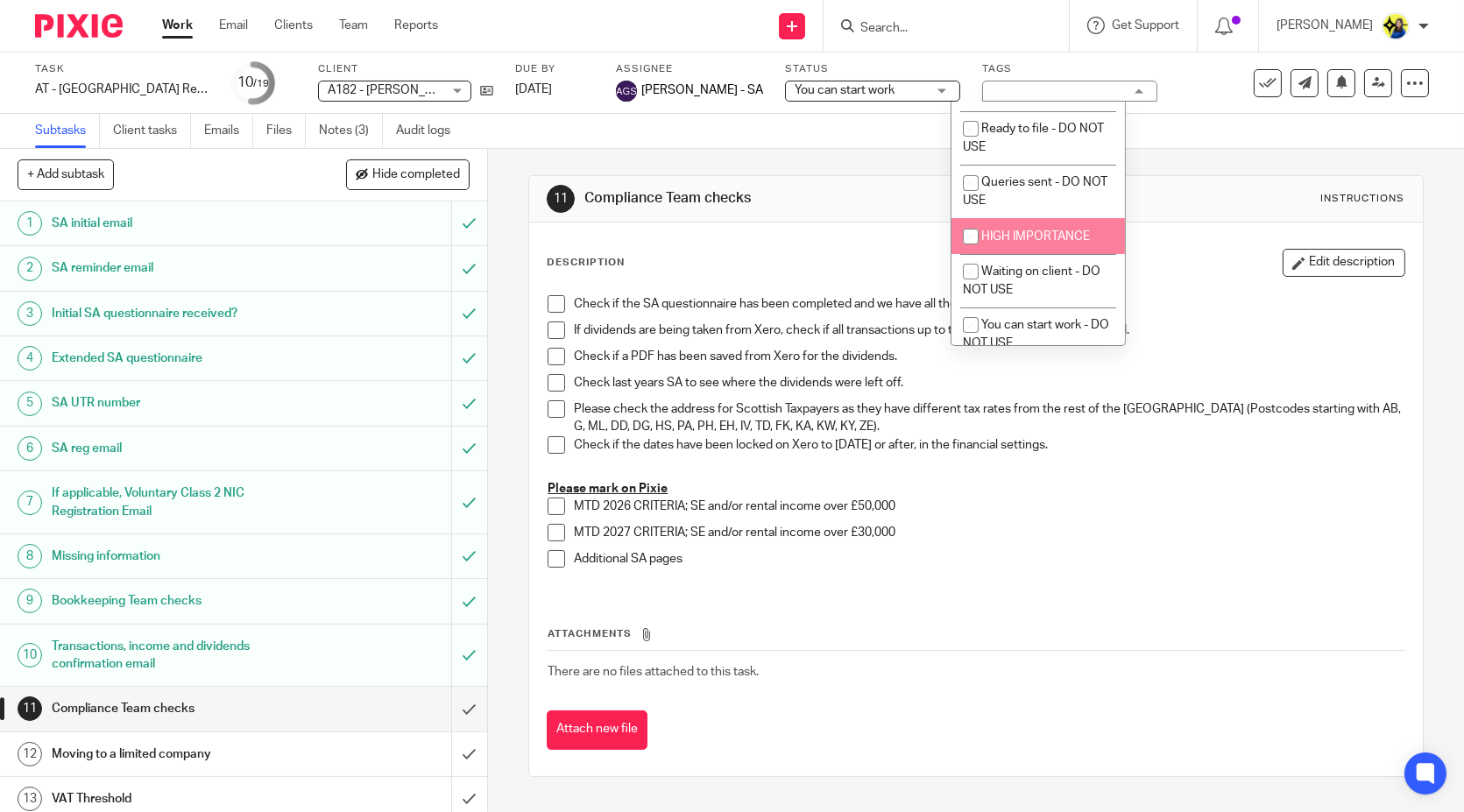
click at [1035, 239] on span "HIGH IMPORTANCE" at bounding box center [1036, 236] width 109 height 13
checkbox input "true"
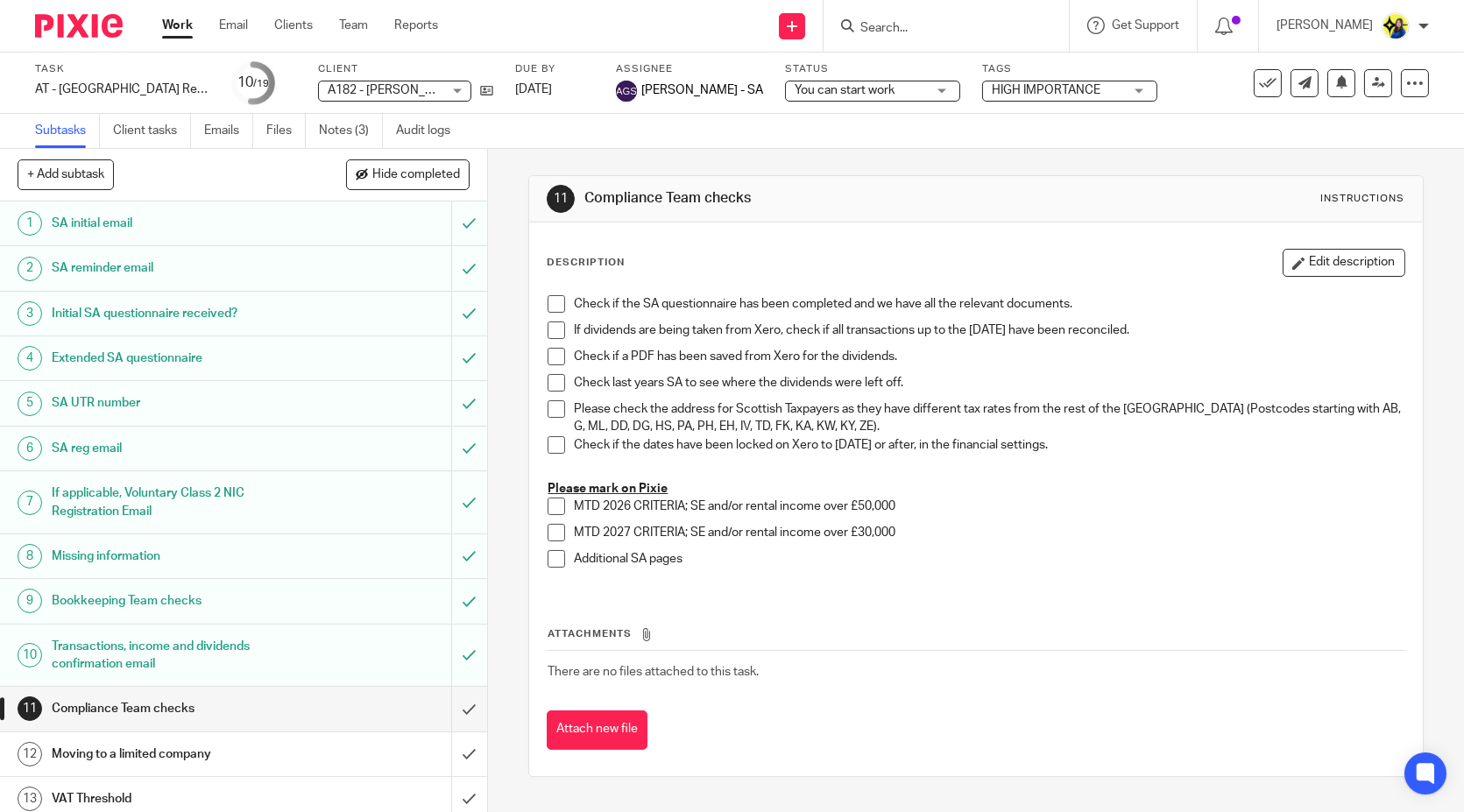
click at [728, 152] on div "11 Compliance Team checks Instructions Description Edit description Check if th…" at bounding box center [975, 476] width 895 height 655
click at [327, 130] on link "Notes (3)" at bounding box center [351, 130] width 64 height 34
